Goal: Find specific page/section: Find specific page/section

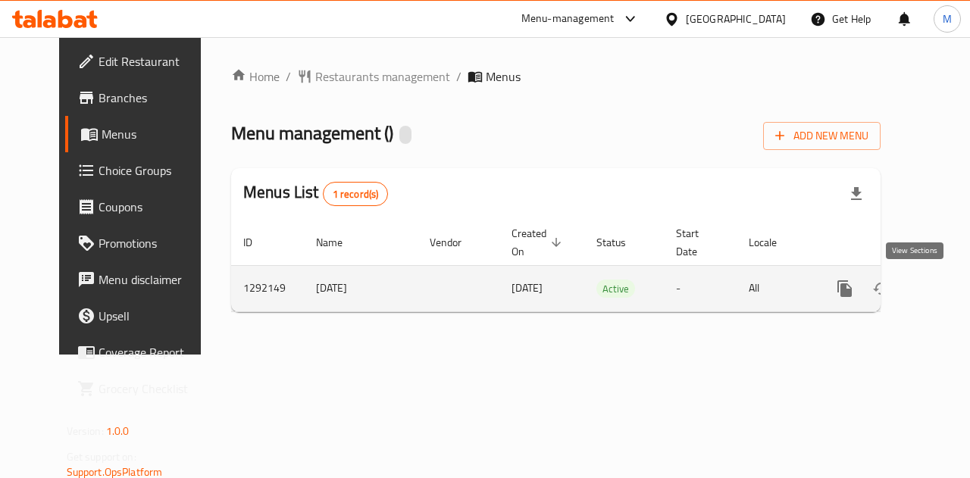
click at [947, 289] on icon "enhanced table" at bounding box center [954, 289] width 14 height 14
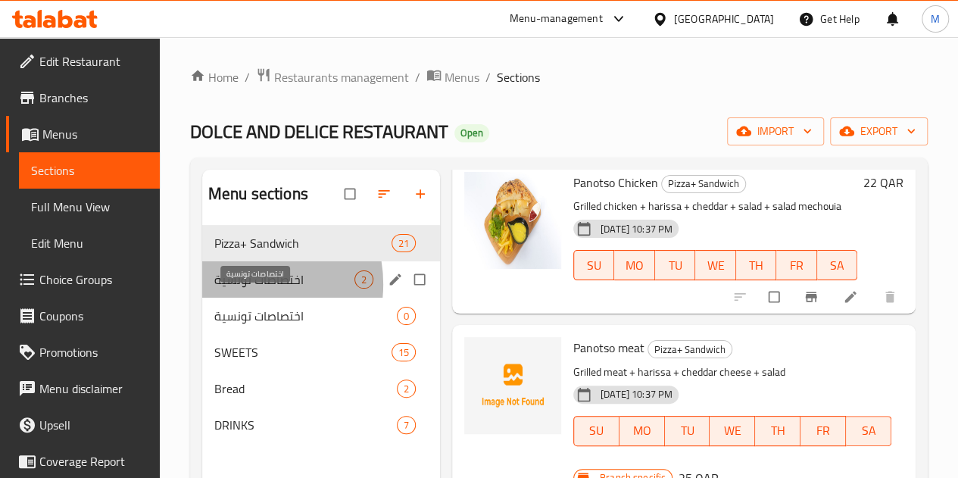
click at [245, 289] on span "اختصاصات تونسية" at bounding box center [284, 279] width 140 height 18
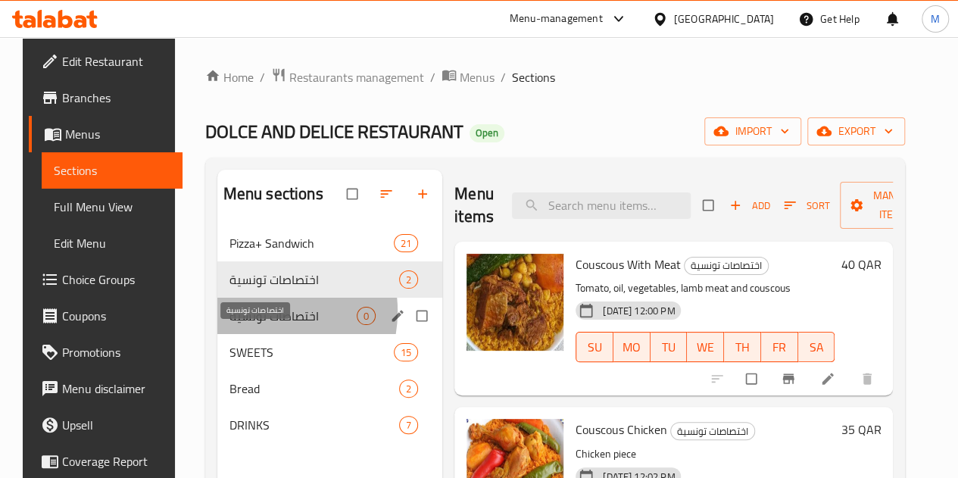
click at [249, 325] on span "اختصاصات تونسية" at bounding box center [293, 316] width 127 height 18
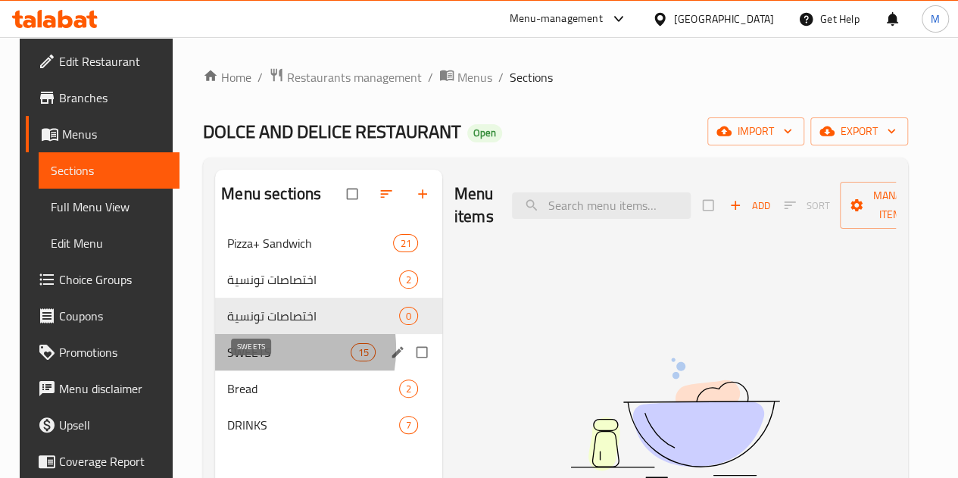
click at [247, 361] on span "SWEETS" at bounding box center [289, 352] width 124 height 18
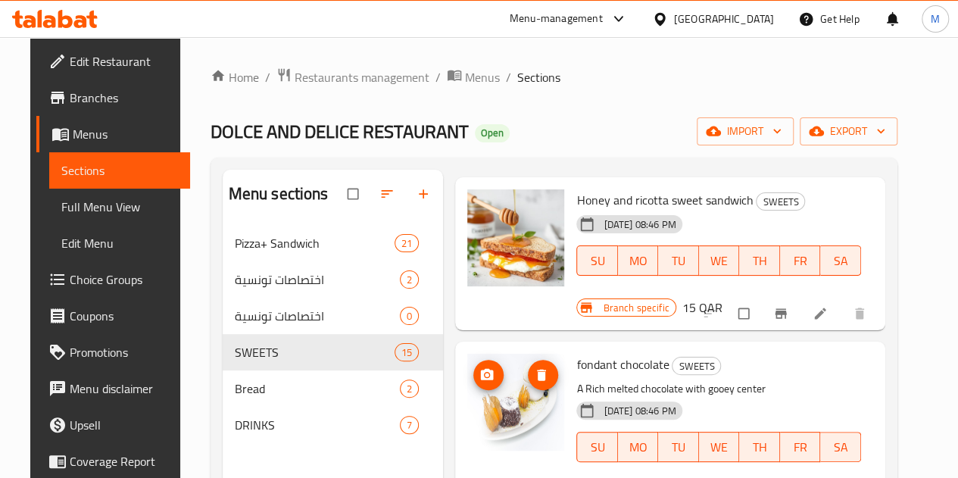
scroll to position [379, 0]
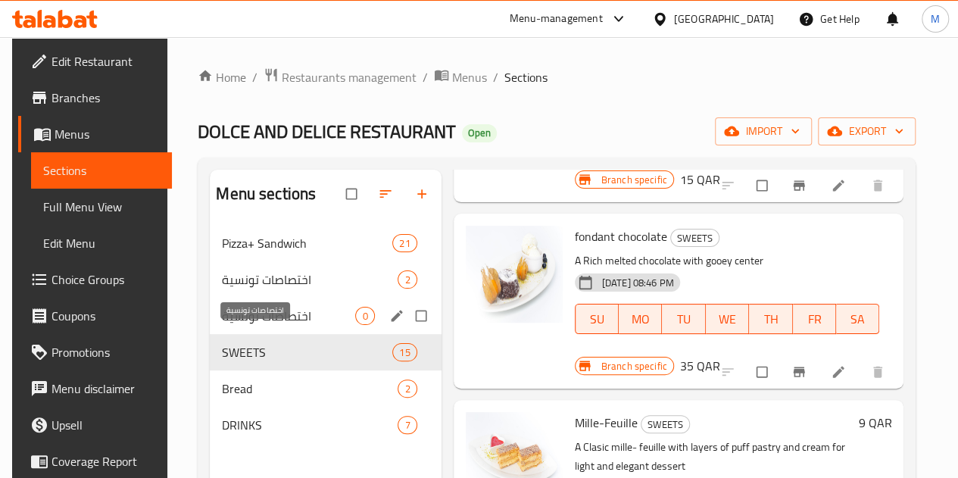
click at [232, 325] on span "اختصاصات تونسية" at bounding box center [288, 316] width 133 height 18
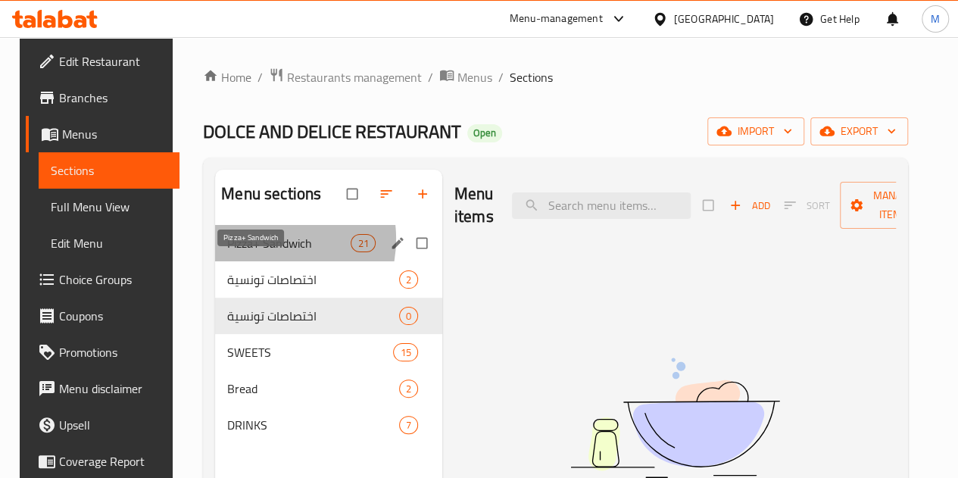
click at [250, 252] on span "Pizza+ Sandwich" at bounding box center [289, 243] width 124 height 18
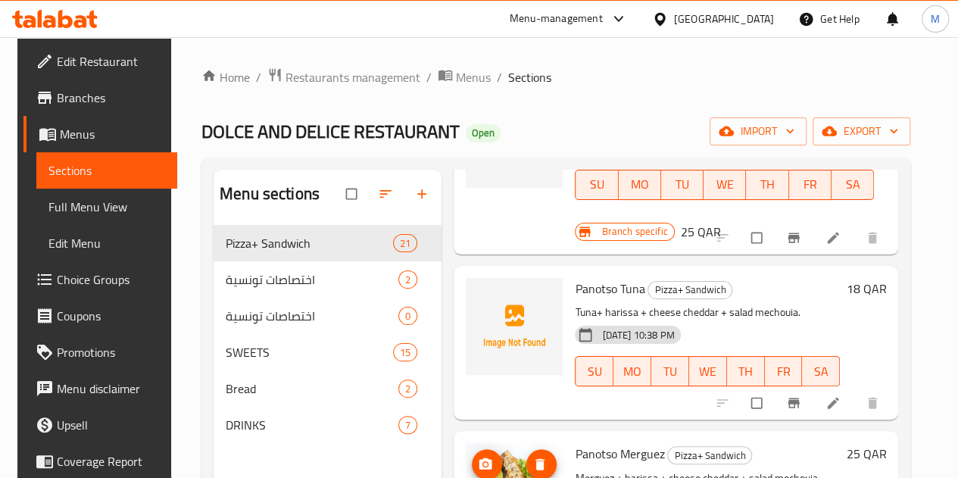
scroll to position [1288, 0]
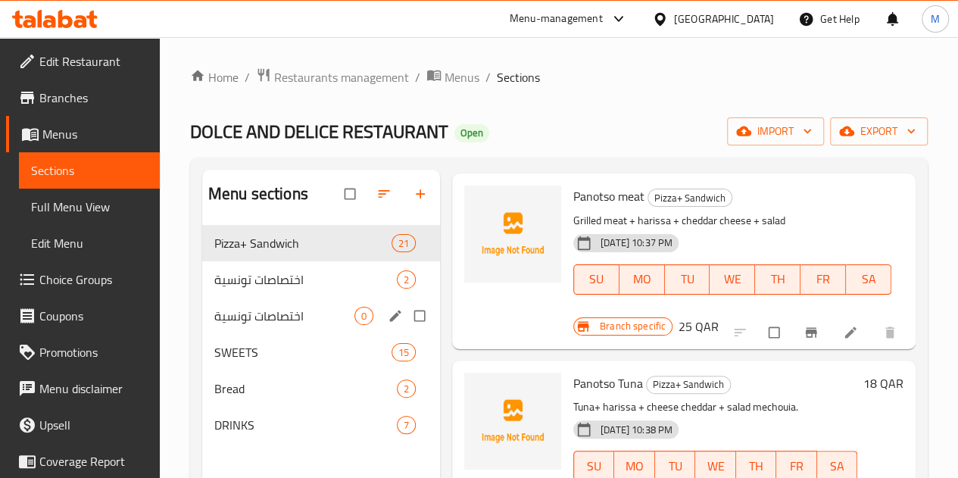
click at [261, 325] on span "اختصاصات تونسية" at bounding box center [284, 316] width 140 height 18
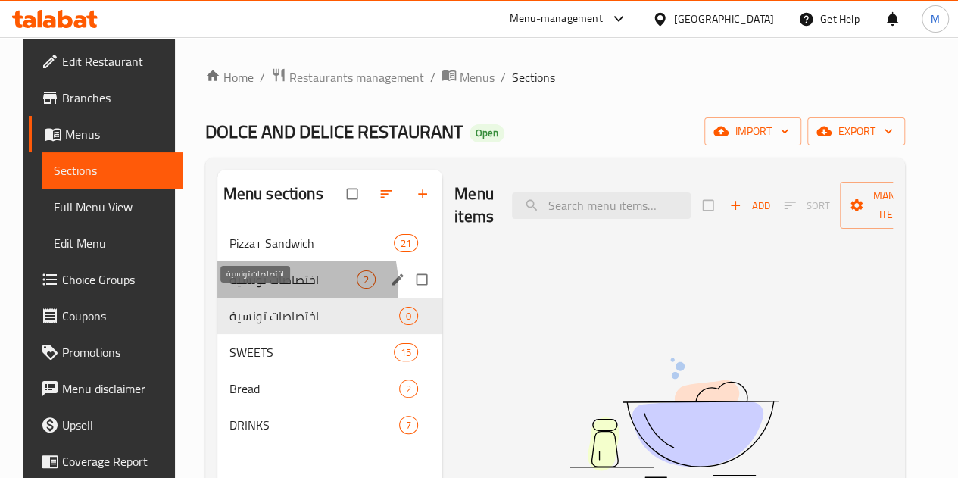
click at [264, 289] on span "اختصاصات تونسية" at bounding box center [293, 279] width 127 height 18
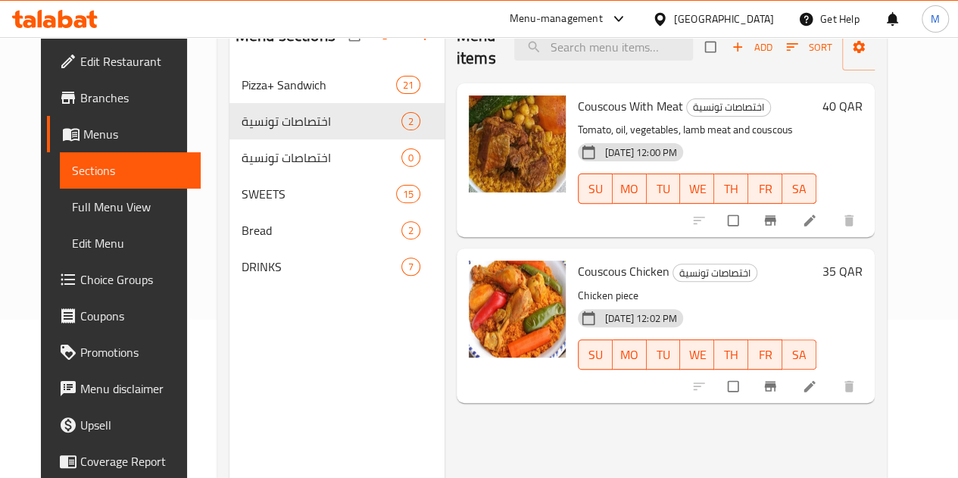
scroll to position [136, 0]
